Goal: Navigation & Orientation: Find specific page/section

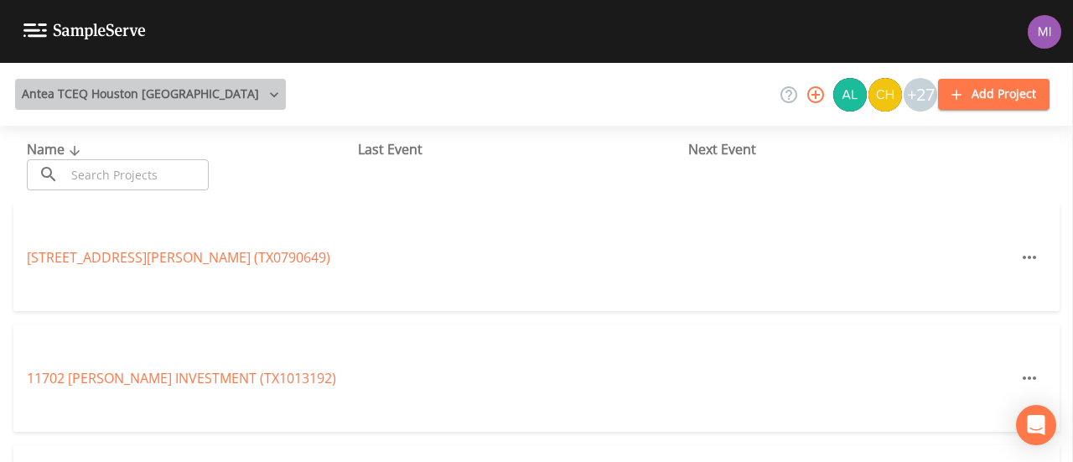
click at [204, 95] on button "Antea TCEQ Houston [GEOGRAPHIC_DATA]" at bounding box center [150, 94] width 271 height 31
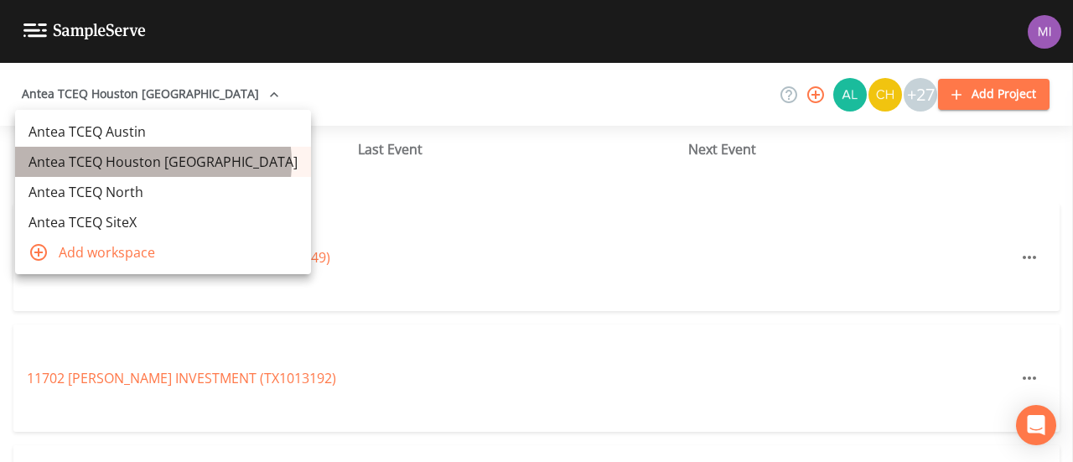
click at [153, 163] on link "Antea TCEQ Houston [GEOGRAPHIC_DATA]" at bounding box center [163, 162] width 296 height 30
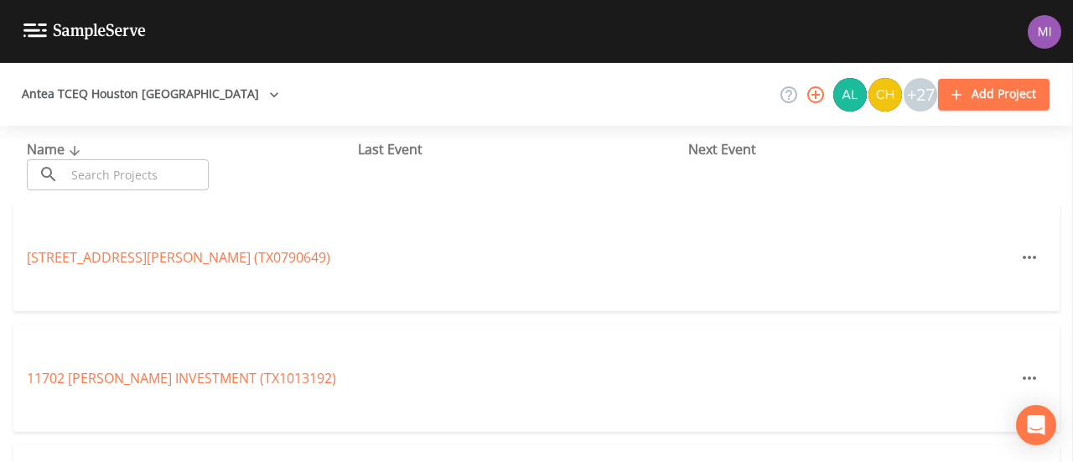
drag, startPoint x: 1072, startPoint y: 171, endPoint x: 1072, endPoint y: 287, distance: 116.5
click at [1072, 287] on aside at bounding box center [1072, 262] width 1 height 399
click at [918, 89] on div "+27" at bounding box center [921, 95] width 34 height 34
click at [919, 91] on div "+27" at bounding box center [921, 95] width 34 height 34
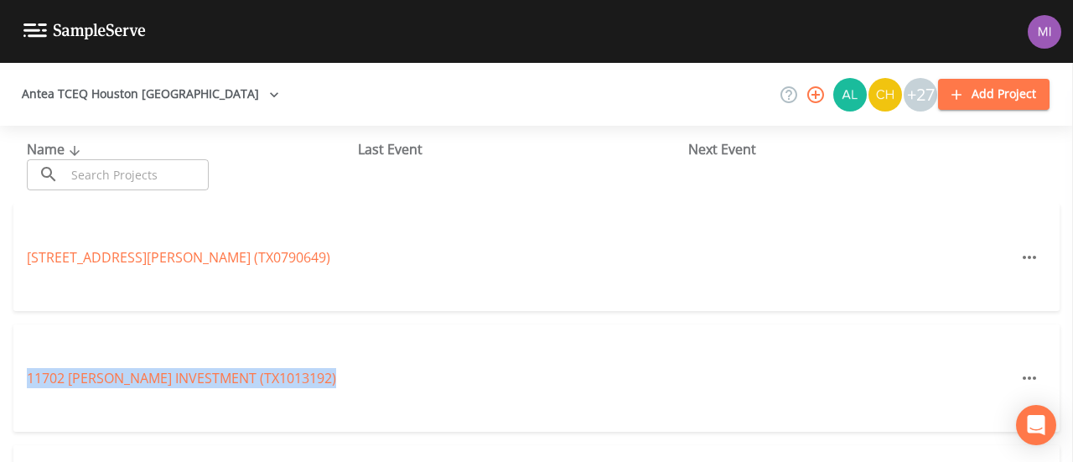
drag, startPoint x: 1072, startPoint y: 169, endPoint x: 1057, endPoint y: 303, distance: 134.1
click at [1057, 303] on div "Antea TCEQ Houston San Antonio +27 Add Project Name ​ ​ Last Event Next Event 1…" at bounding box center [536, 262] width 1073 height 399
click at [1072, 242] on aside at bounding box center [1072, 262] width 1 height 399
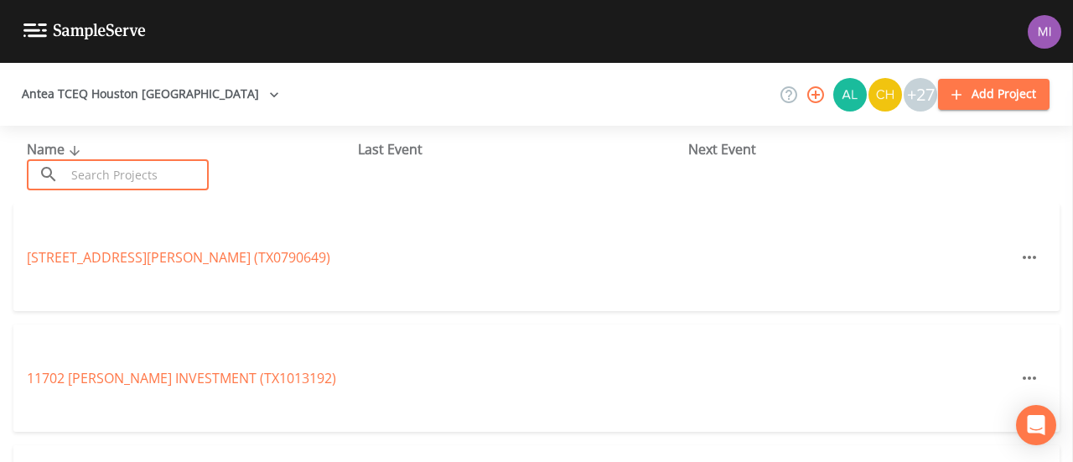
click at [140, 177] on input "text" at bounding box center [136, 174] width 143 height 31
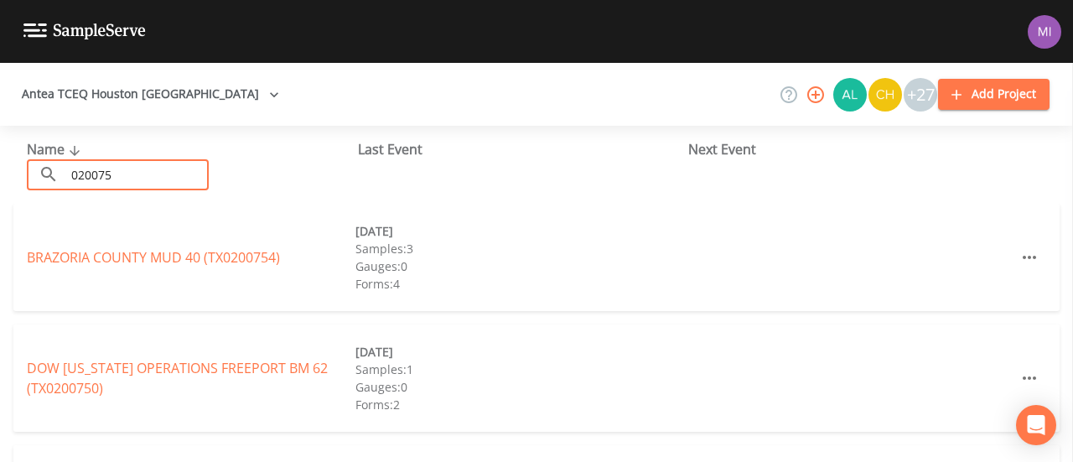
click at [140, 177] on input "020075" at bounding box center [136, 174] width 143 height 31
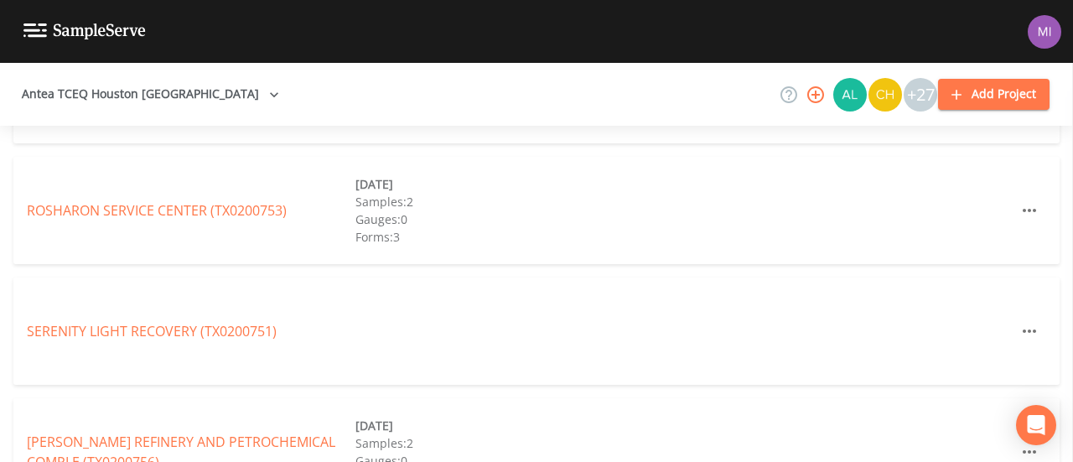
scroll to position [587, 0]
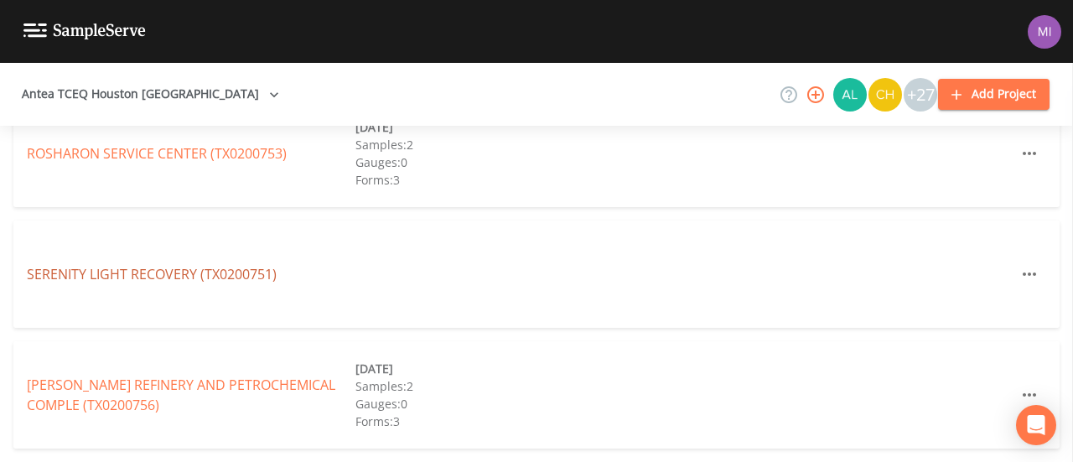
type input "020075"
click at [202, 277] on link "SERENITY LIGHT RECOVERY (TX0200751)" at bounding box center [152, 274] width 250 height 18
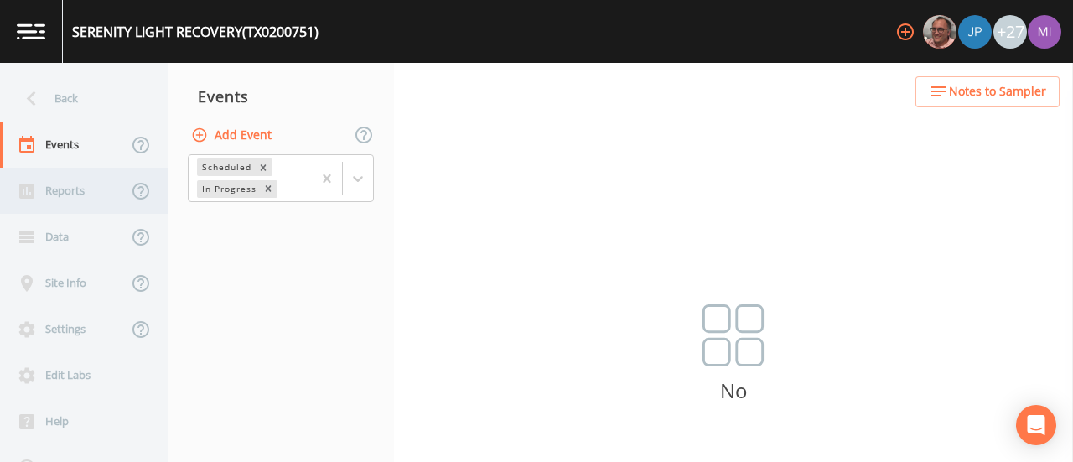
click at [44, 197] on div "Reports" at bounding box center [63, 191] width 127 height 46
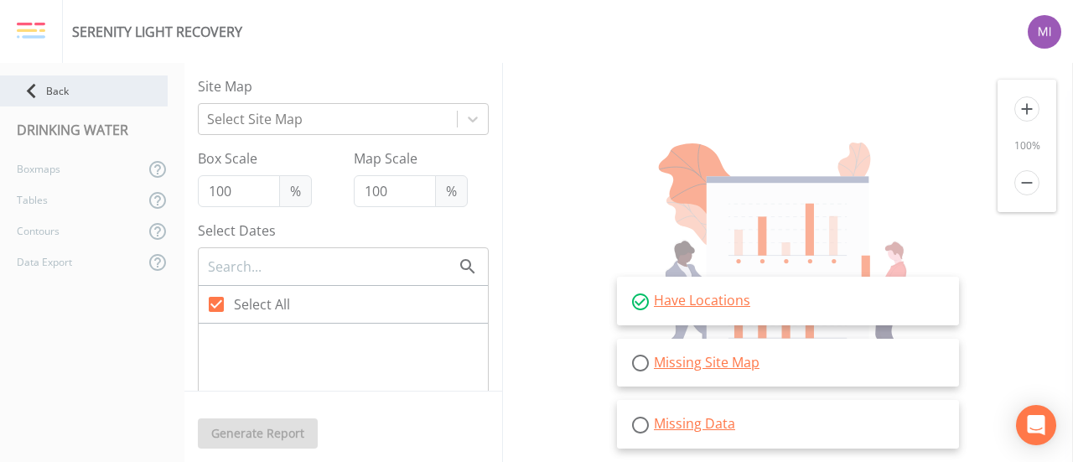
click at [36, 85] on icon at bounding box center [31, 90] width 29 height 29
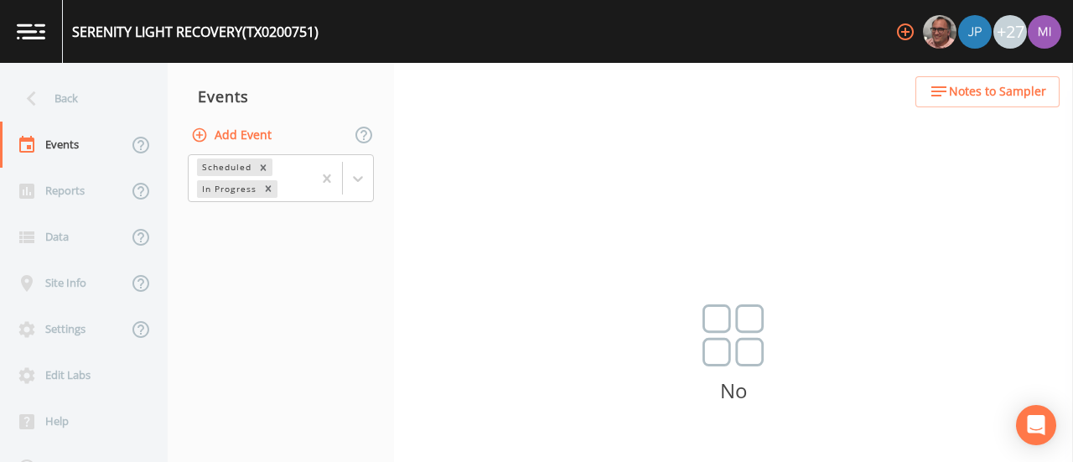
click at [1059, 162] on div "Back Events Reports Data Site Info Settings Edit Labs Help Mobile App Training …" at bounding box center [536, 262] width 1073 height 399
click at [266, 170] on icon "Remove Scheduled" at bounding box center [263, 168] width 12 height 12
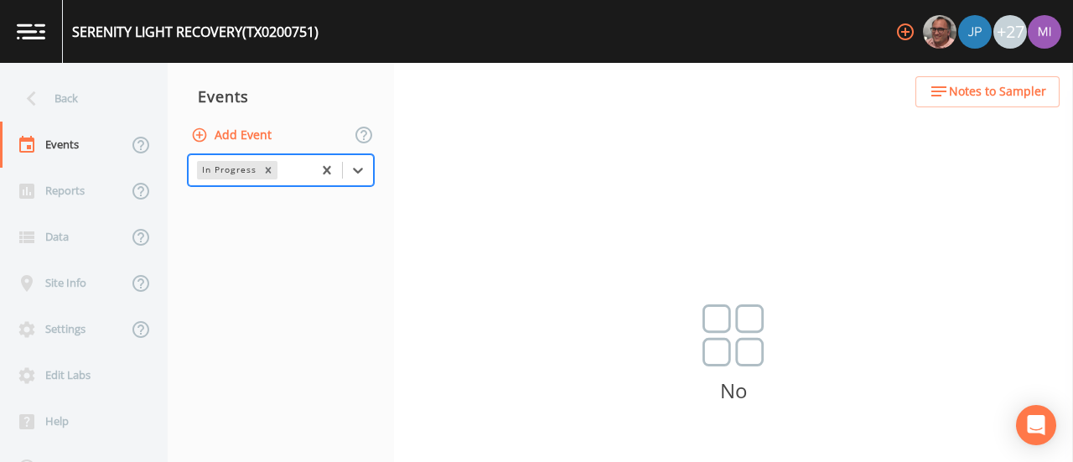
click at [266, 170] on icon "Remove In Progress" at bounding box center [268, 170] width 6 height 6
click at [362, 174] on icon at bounding box center [358, 170] width 17 height 17
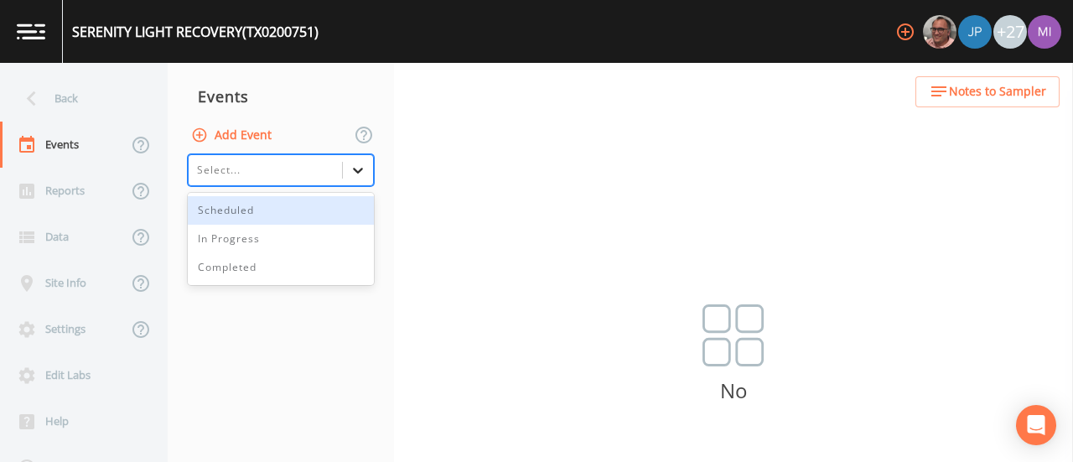
click at [362, 174] on icon at bounding box center [358, 170] width 17 height 17
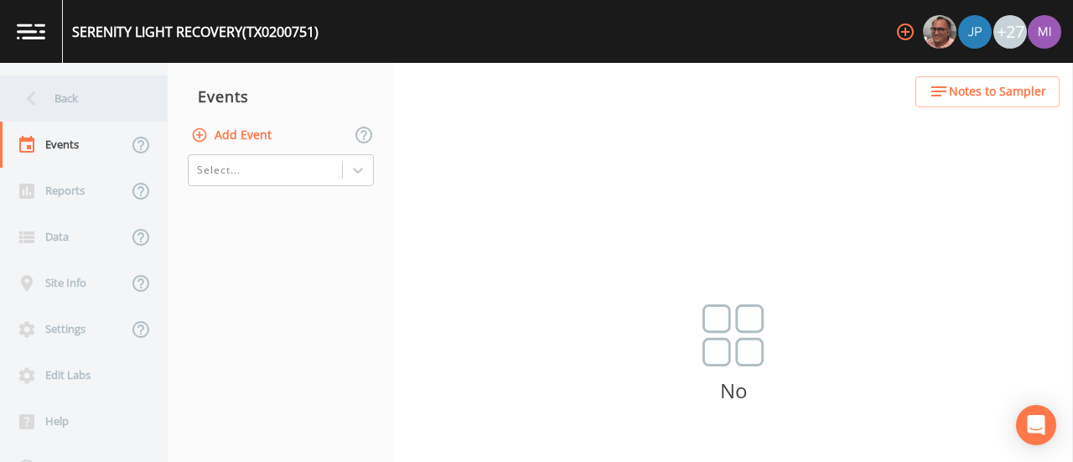
click at [54, 86] on div "Back" at bounding box center [75, 98] width 151 height 46
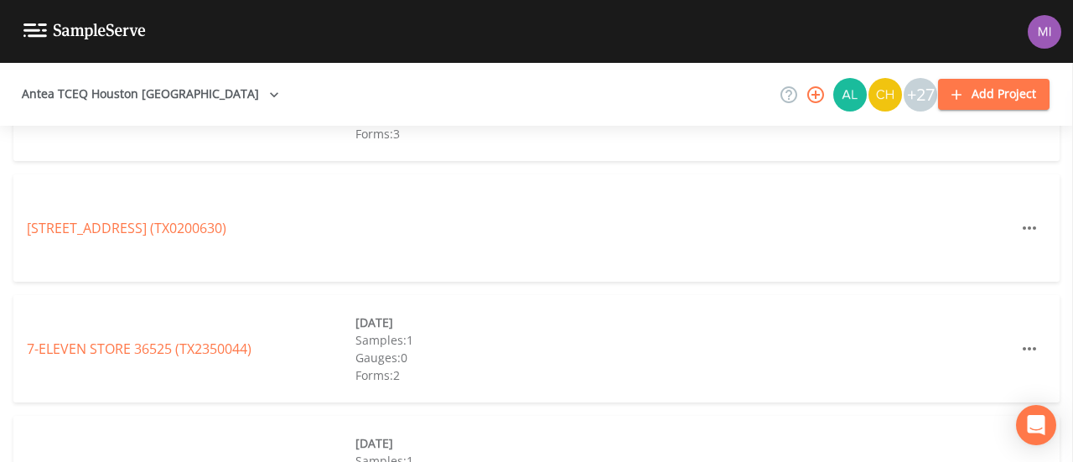
scroll to position [2540, 0]
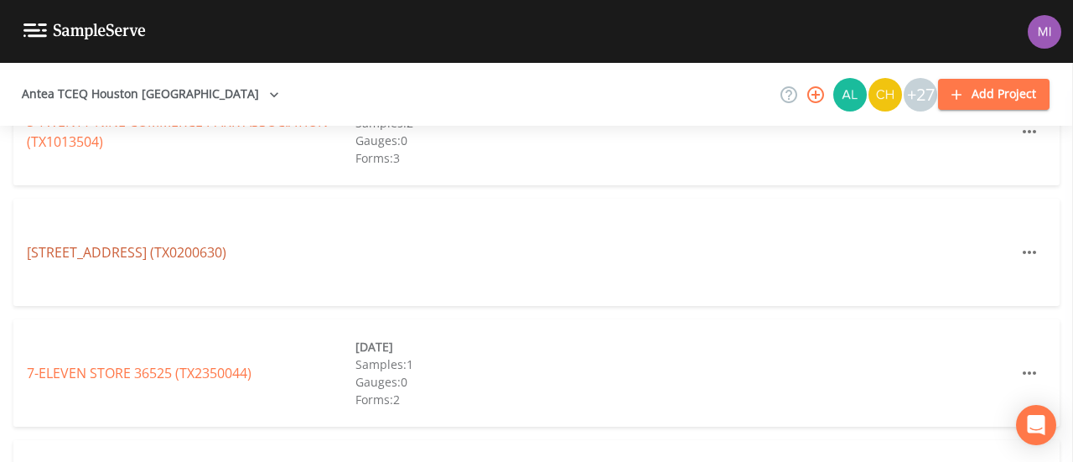
click at [132, 252] on link "6711 HIGHWAY 332 (TX0200630)" at bounding box center [126, 252] width 199 height 18
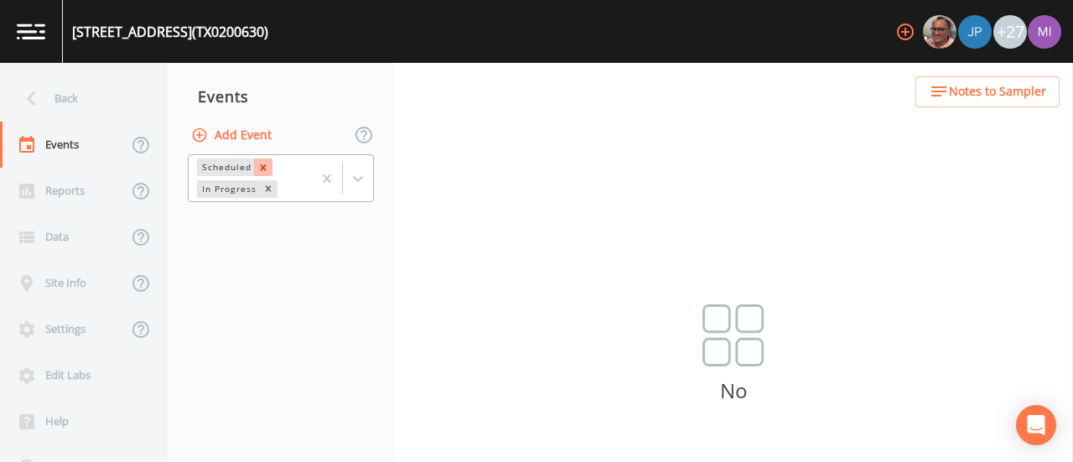
click at [265, 163] on icon "Remove Scheduled" at bounding box center [263, 168] width 12 height 12
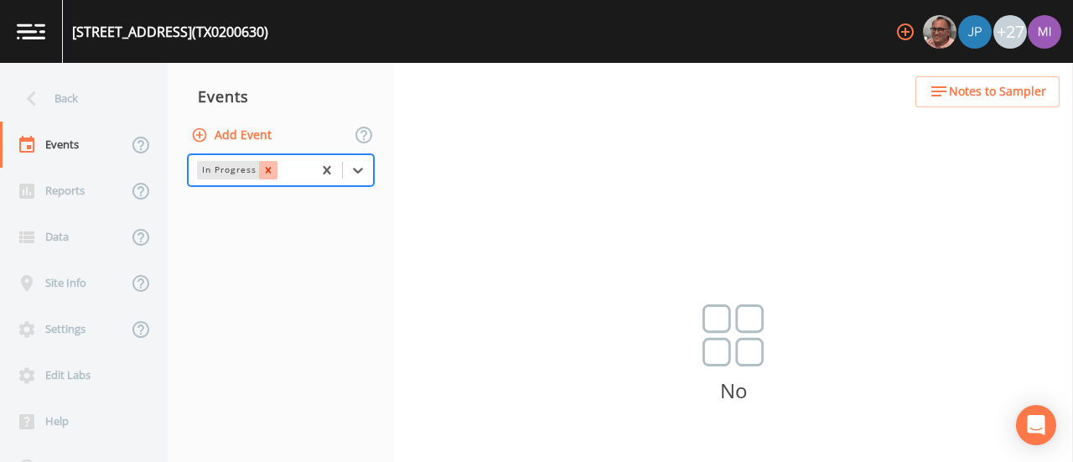
click at [271, 173] on icon "Remove In Progress" at bounding box center [268, 170] width 12 height 12
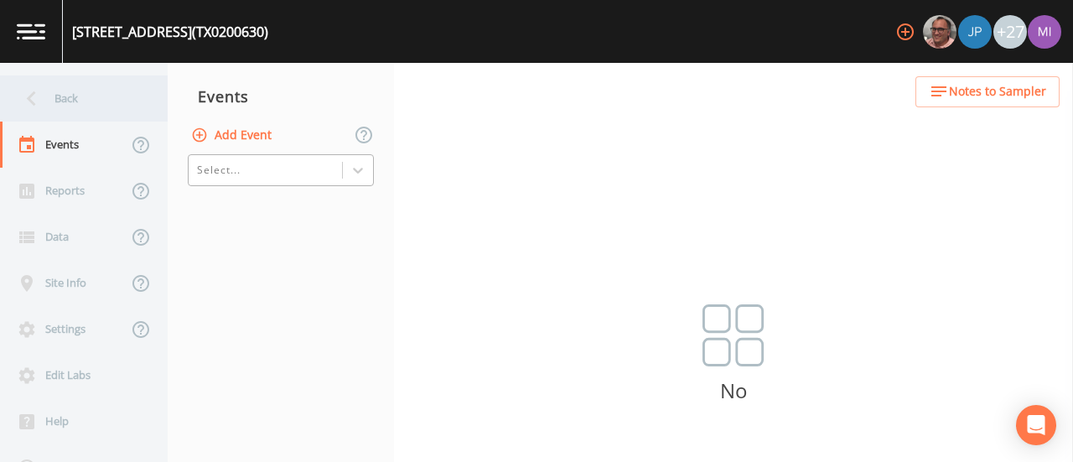
click at [42, 94] on icon at bounding box center [31, 98] width 29 height 29
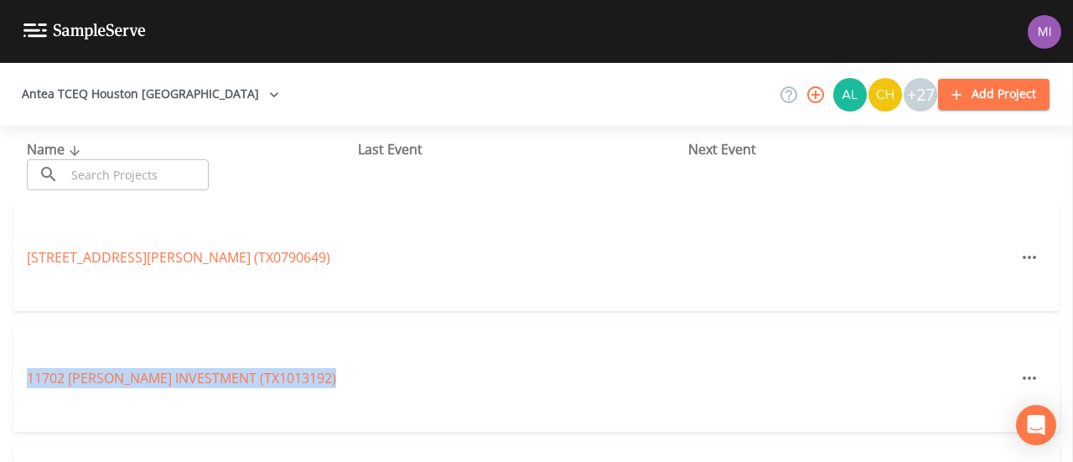
drag, startPoint x: 1072, startPoint y: 183, endPoint x: 1063, endPoint y: 271, distance: 88.5
click at [1063, 271] on div "Antea TCEQ Houston San Antonio +27 Add Project Name ​ ​ Last Event Next Event 1…" at bounding box center [536, 262] width 1073 height 399
click at [1072, 260] on aside at bounding box center [1072, 262] width 1 height 399
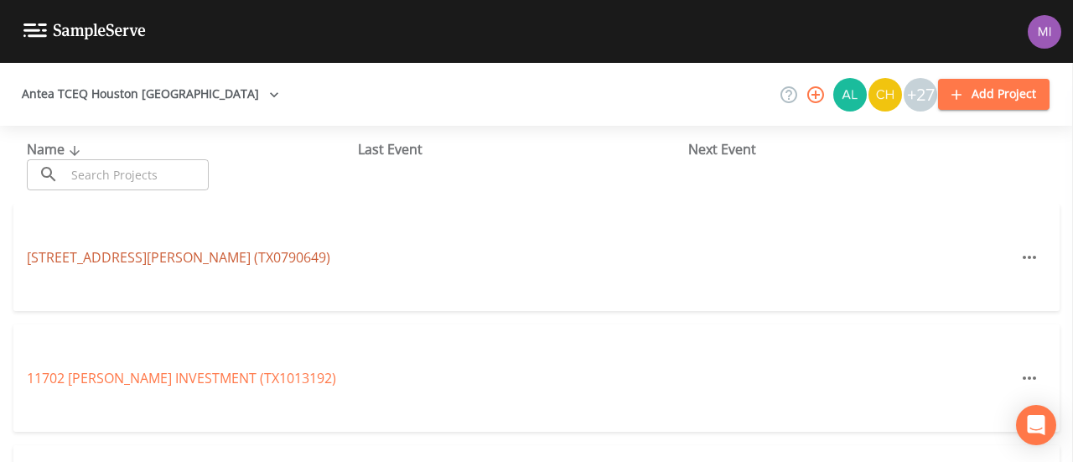
click at [173, 251] on link "10115 BELKNAP ROAD (TX0790649)" at bounding box center [178, 257] width 303 height 18
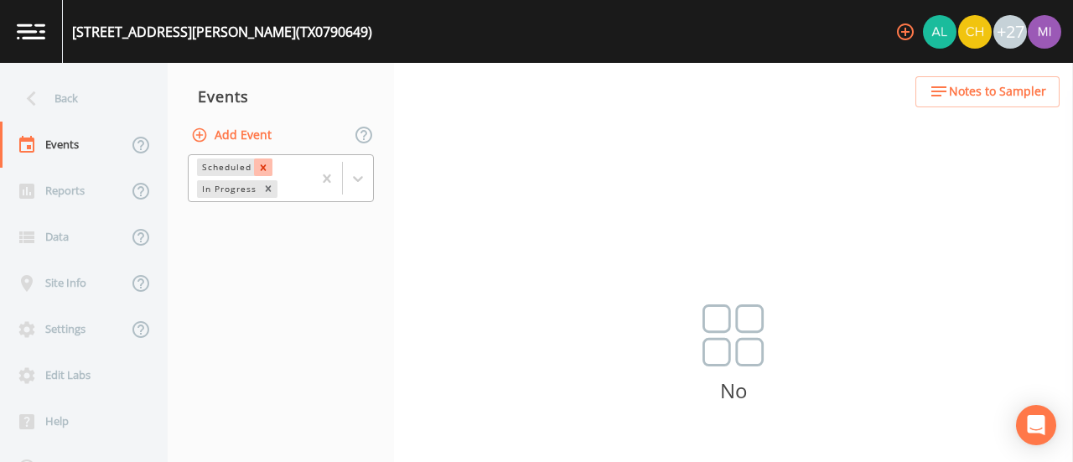
click at [257, 169] on icon "Remove Scheduled" at bounding box center [263, 168] width 12 height 12
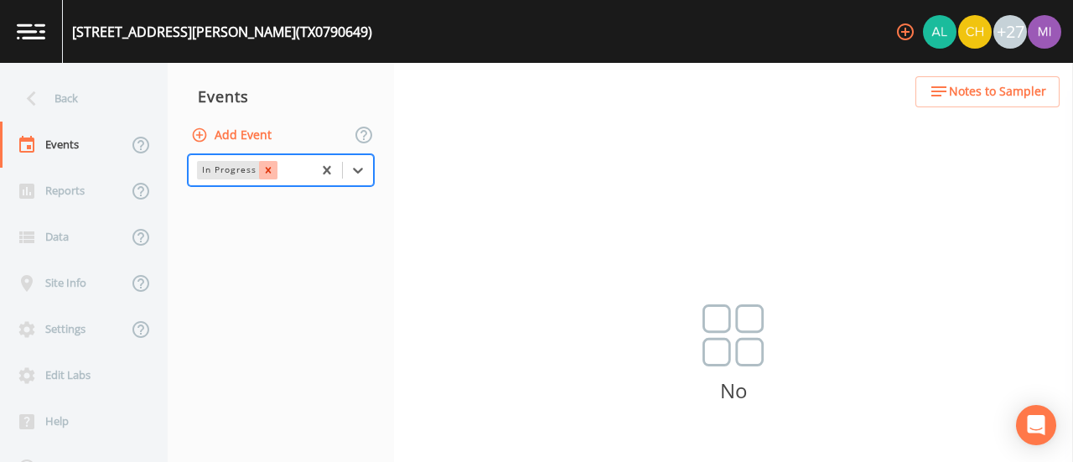
click at [269, 163] on div "Remove In Progress" at bounding box center [268, 170] width 18 height 18
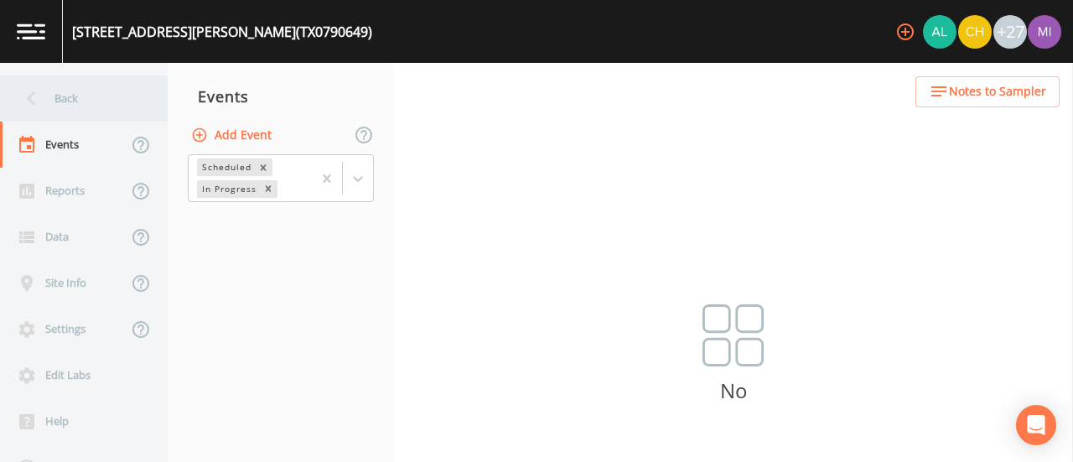
click at [10, 96] on div "Back" at bounding box center [75, 98] width 151 height 46
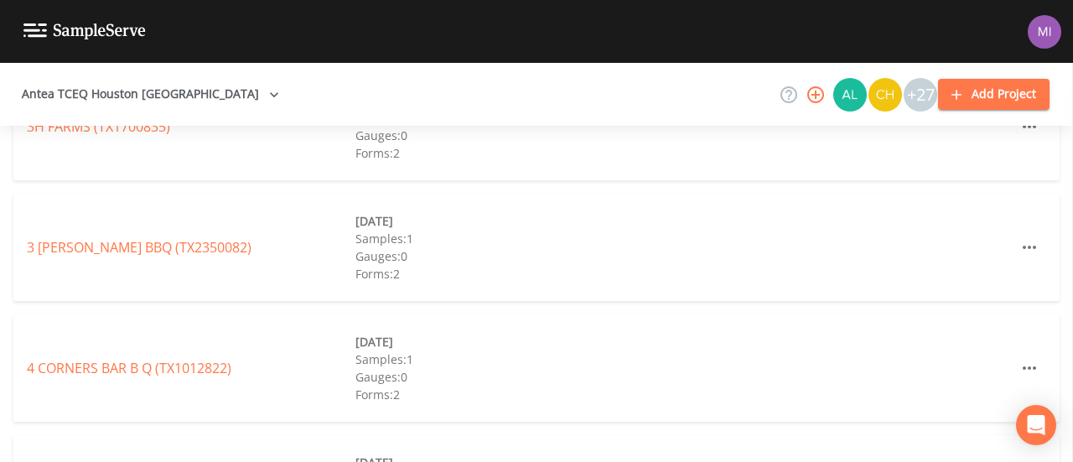
scroll to position [2570, 0]
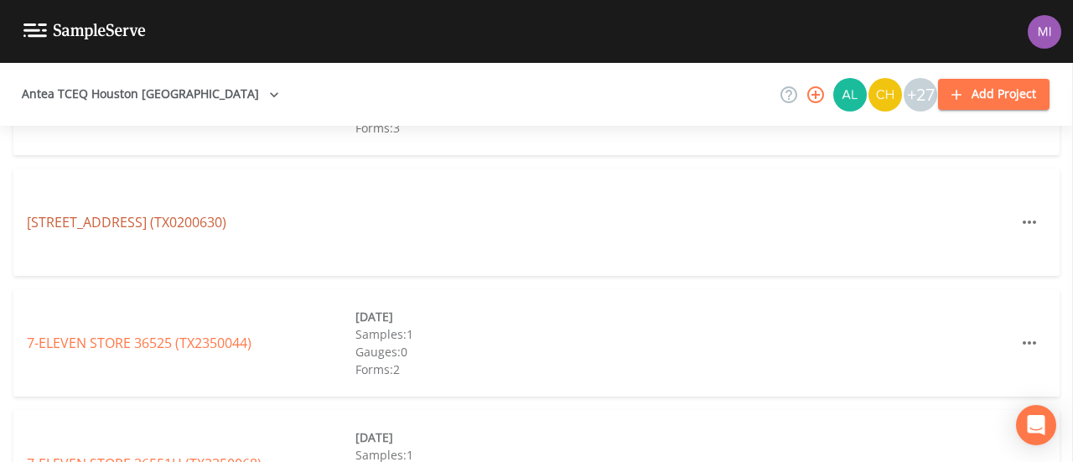
click at [171, 220] on link "6711 HIGHWAY 332 (TX0200630)" at bounding box center [126, 222] width 199 height 18
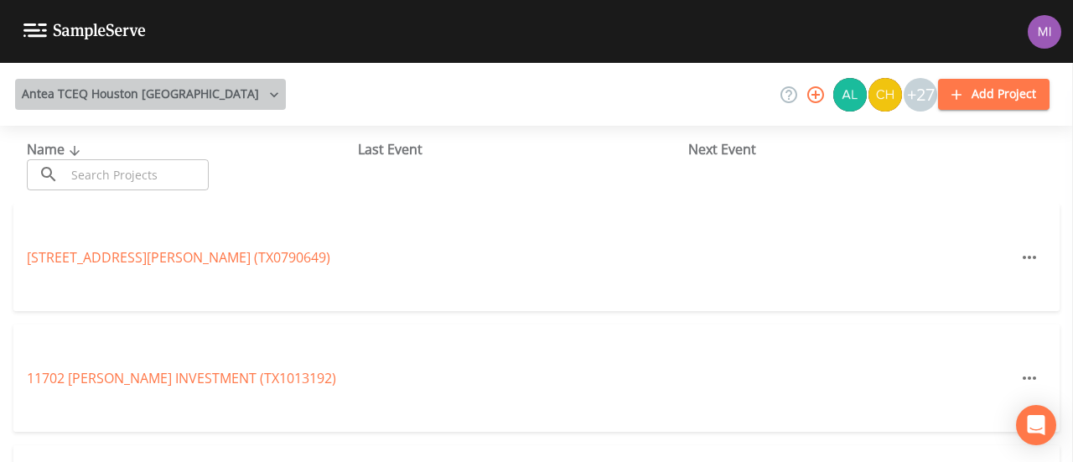
click at [174, 91] on button "Antea TCEQ Houston [GEOGRAPHIC_DATA]" at bounding box center [150, 94] width 271 height 31
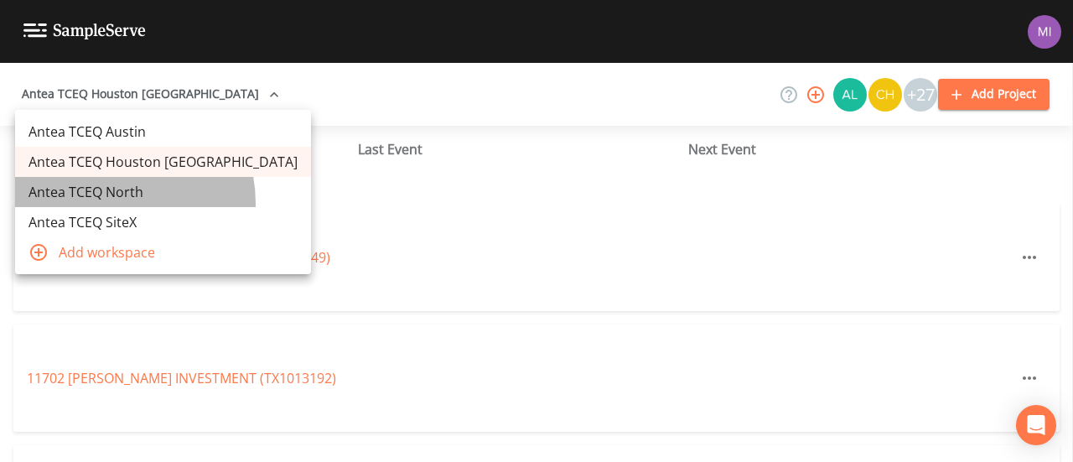
click at [111, 203] on link "Antea TCEQ North" at bounding box center [163, 192] width 296 height 30
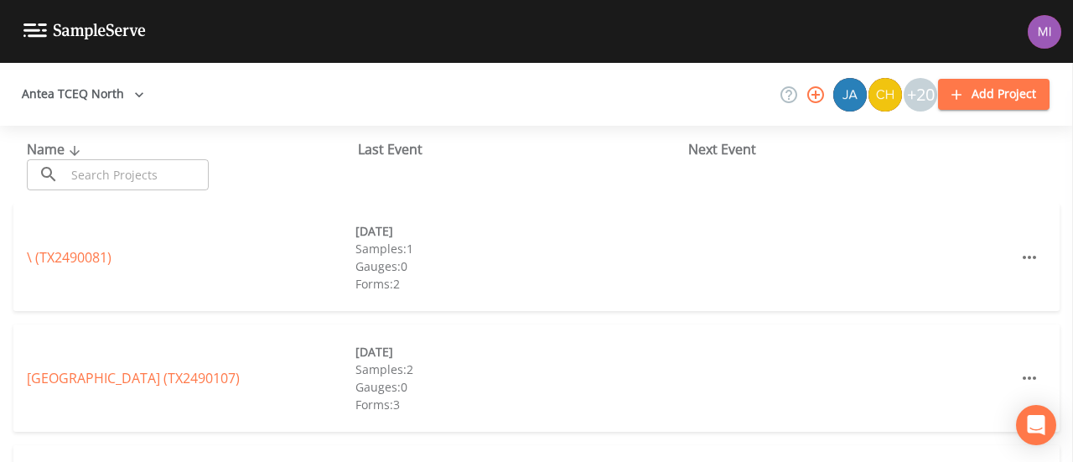
click at [104, 241] on div "\ (TX2490081) [DATE] Samples: 1 Gauges: 0 Forms: 2" at bounding box center [536, 257] width 1046 height 107
click at [102, 249] on link "\ (TX2490081)" at bounding box center [69, 257] width 85 height 18
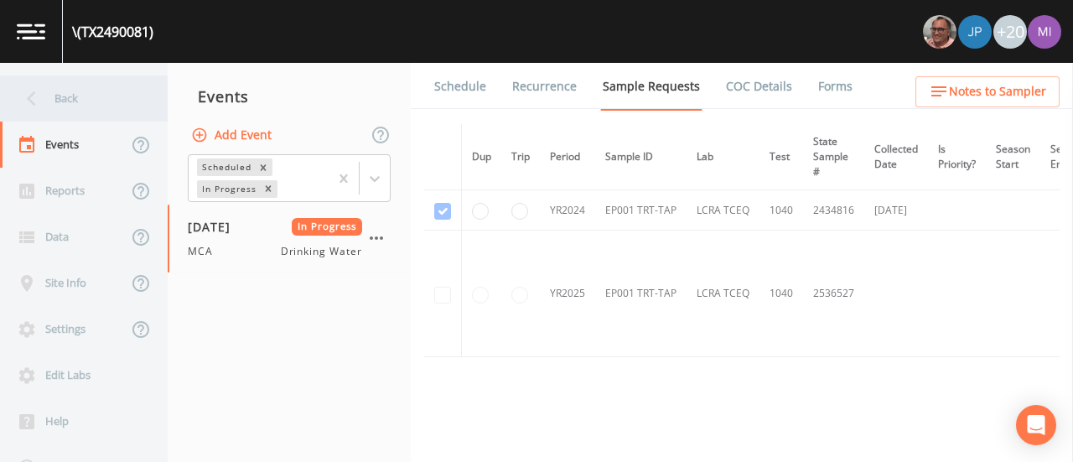
click at [54, 87] on div "Back" at bounding box center [75, 98] width 151 height 46
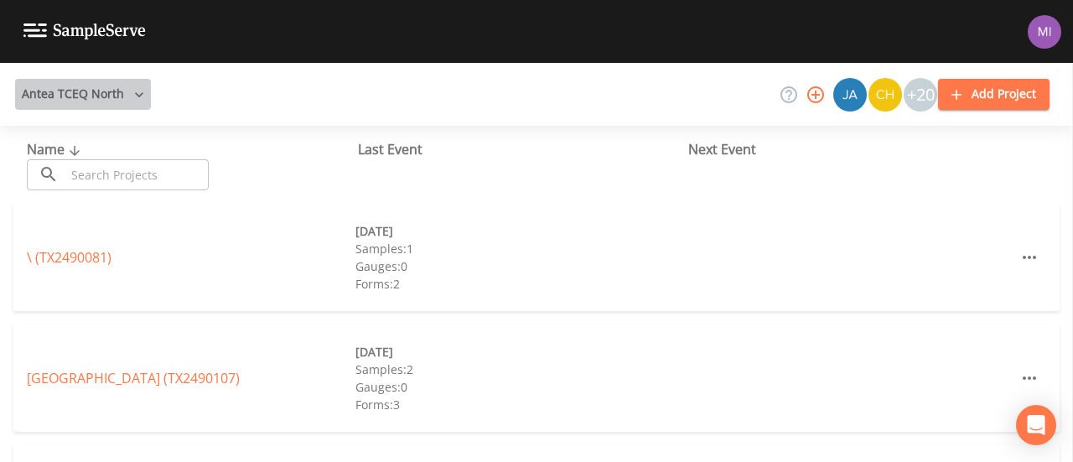
click at [119, 88] on button "Antea TCEQ North" at bounding box center [83, 94] width 136 height 31
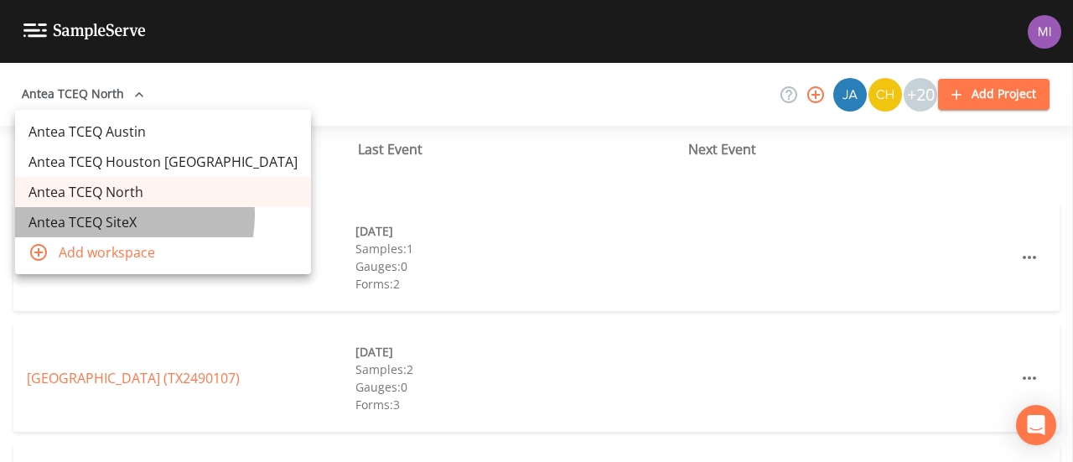
click at [127, 215] on link "Antea TCEQ SiteX" at bounding box center [163, 222] width 296 height 30
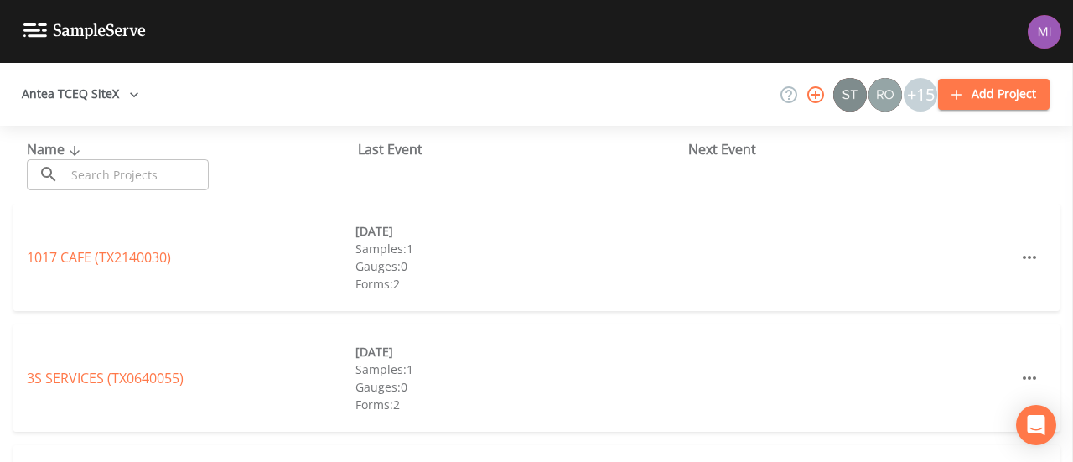
click at [130, 107] on button "Antea TCEQ SiteX" at bounding box center [80, 94] width 131 height 31
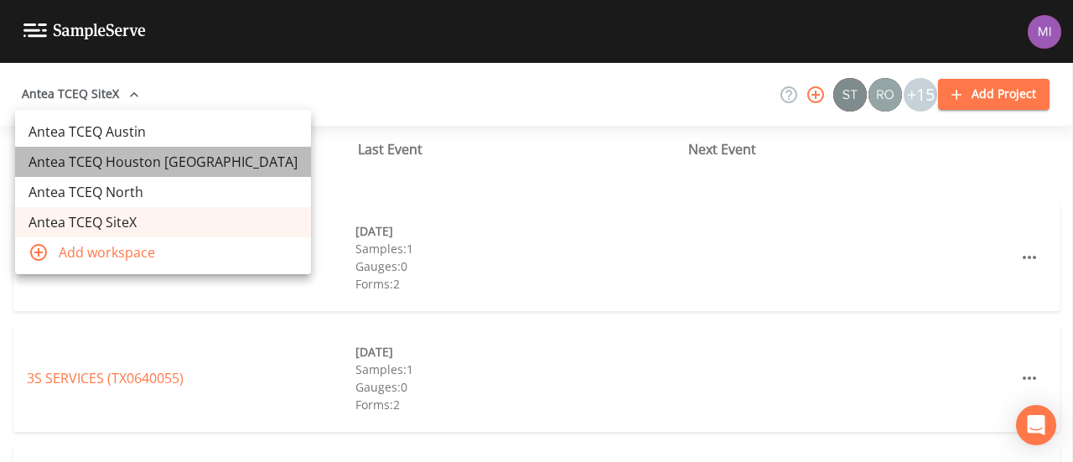
click at [163, 148] on link "Antea TCEQ Houston San Antonio" at bounding box center [163, 162] width 296 height 30
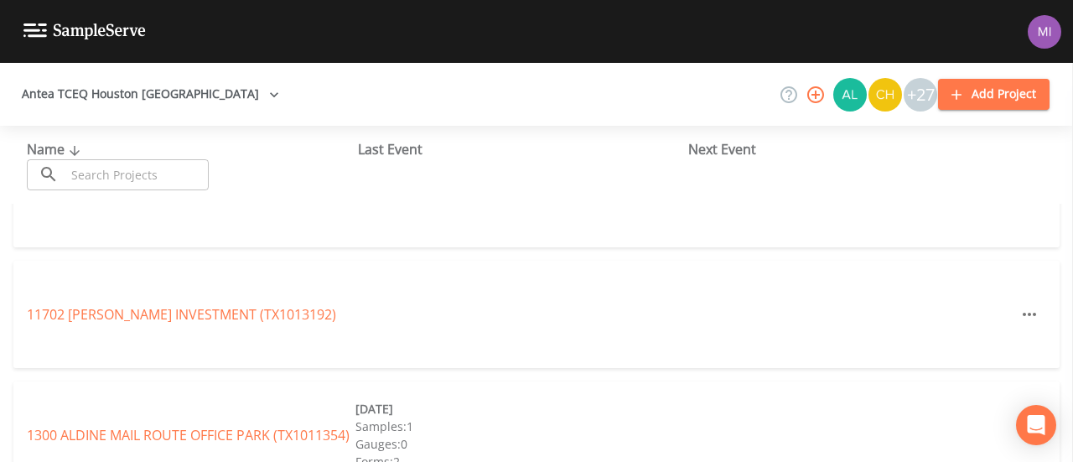
scroll to position [43, 0]
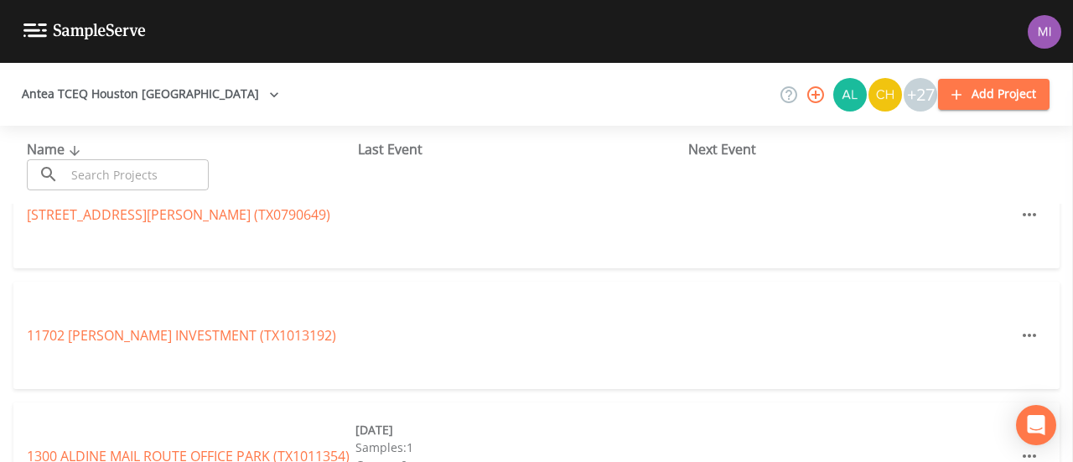
click at [1033, 23] on img at bounding box center [1045, 32] width 34 height 34
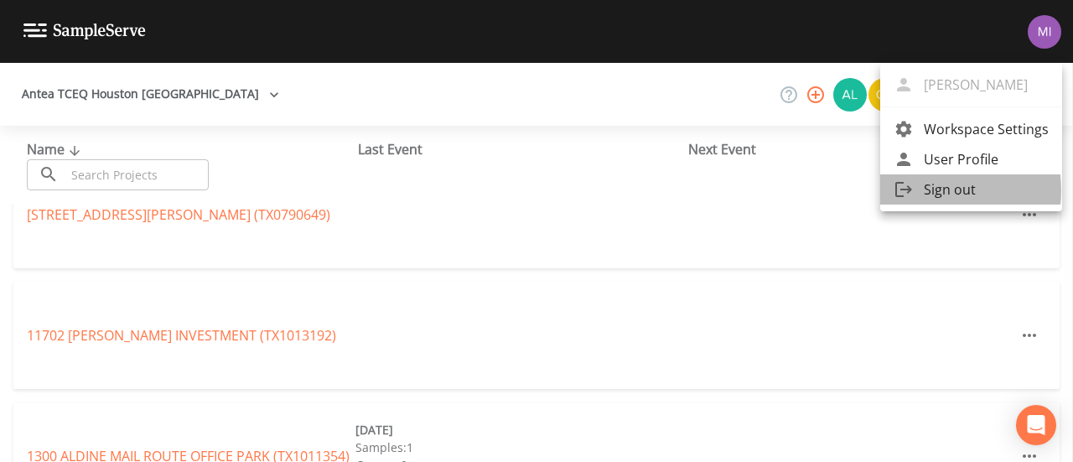
click at [921, 190] on div at bounding box center [909, 189] width 30 height 20
